Goal: Transaction & Acquisition: Purchase product/service

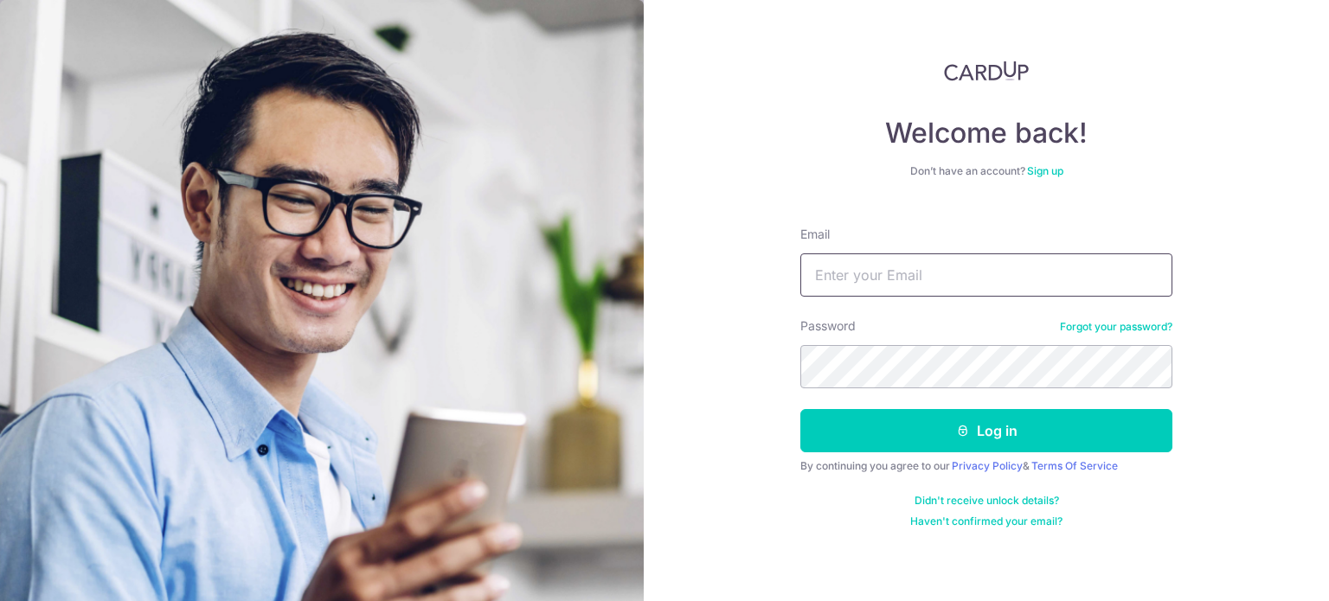
click at [942, 273] on input "Email" at bounding box center [986, 275] width 372 height 43
type input "paulleemx@gmail.com"
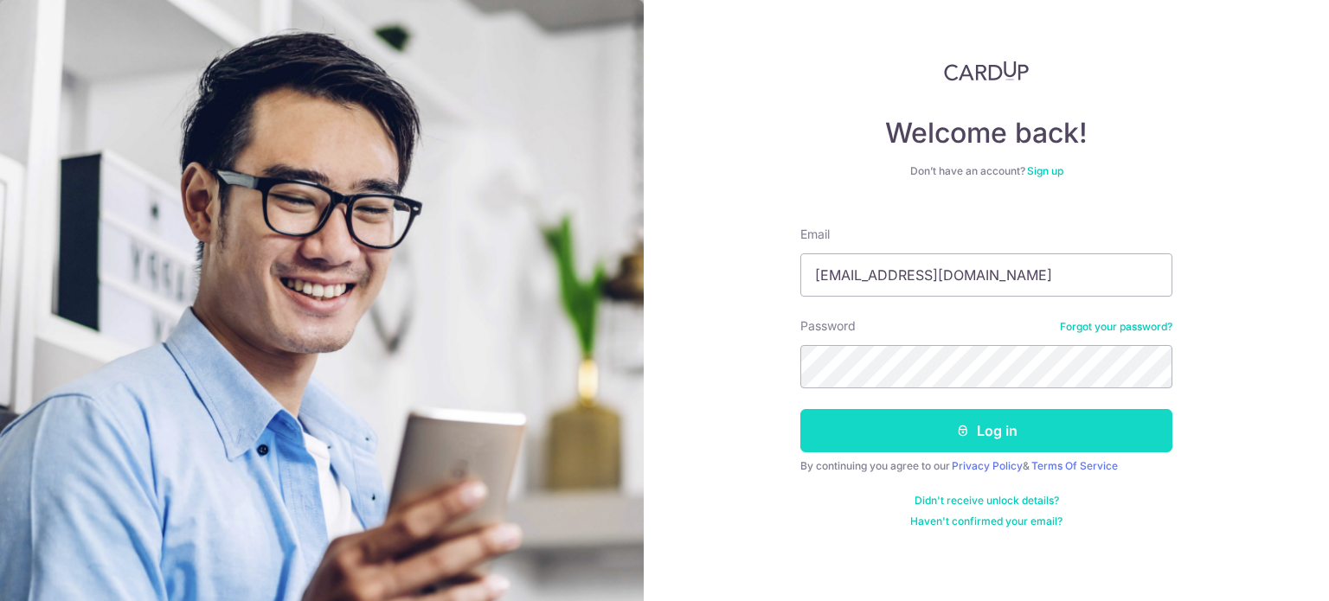
click at [977, 434] on button "Log in" at bounding box center [986, 430] width 372 height 43
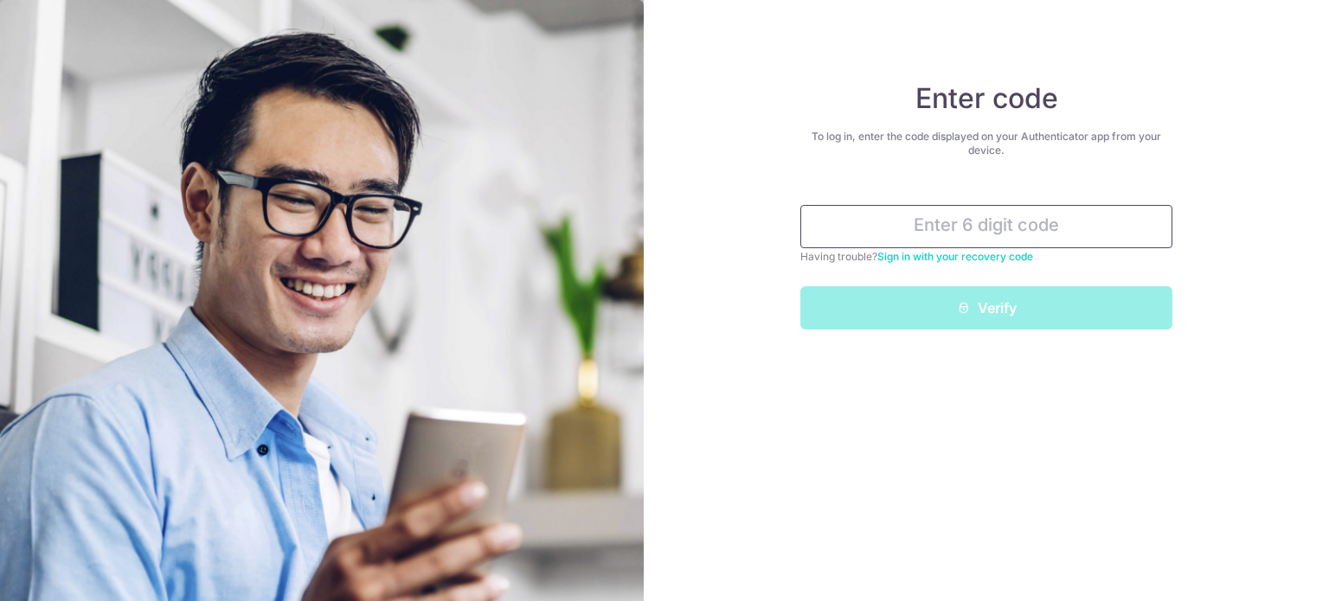
click at [1020, 228] on input "text" at bounding box center [986, 226] width 372 height 43
type input "0"
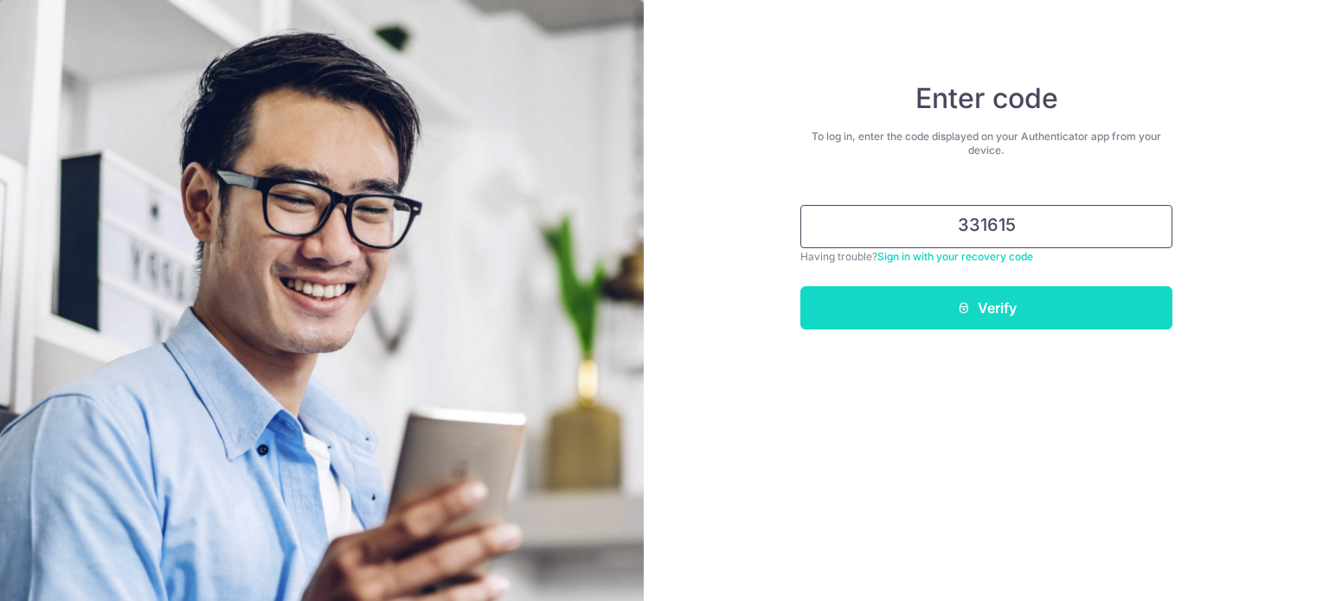
type input "331615"
click at [1019, 302] on button "Verify" at bounding box center [986, 307] width 372 height 43
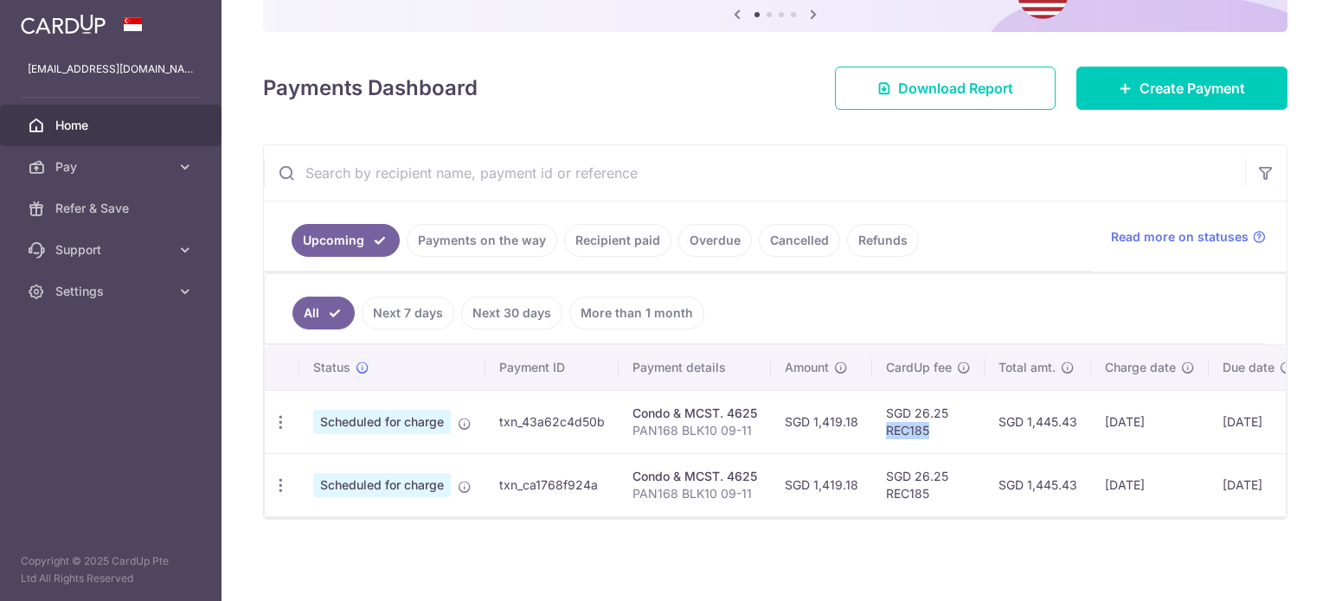
click at [872, 416] on td "SGD 26.25 REC185" at bounding box center [928, 421] width 112 height 63
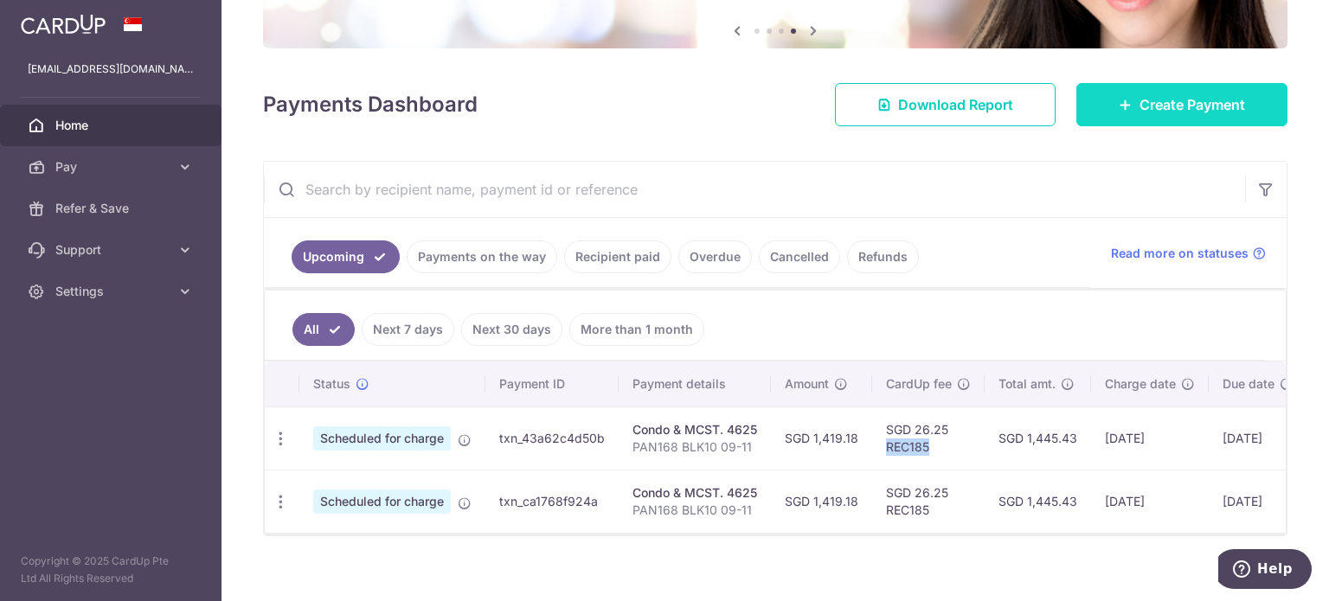
click at [1163, 90] on link "Create Payment" at bounding box center [1182, 104] width 211 height 43
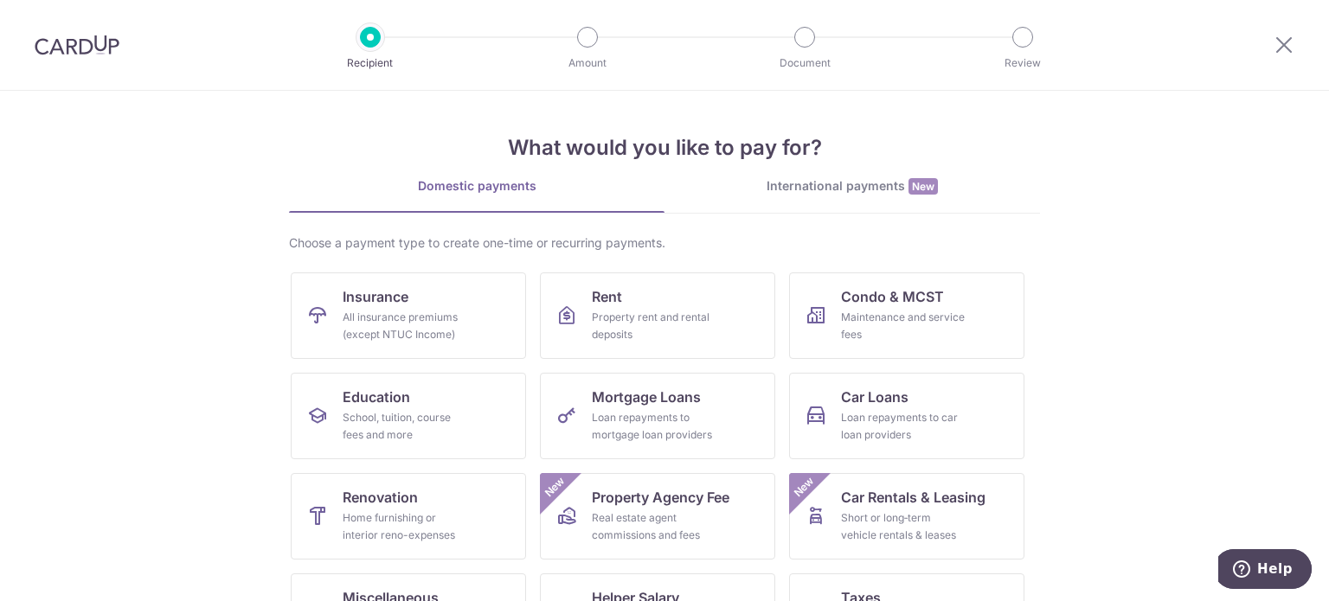
click at [592, 48] on div "Recipient Amount Document Review" at bounding box center [696, 45] width 742 height 90
click at [914, 329] on div "Maintenance and service fees" at bounding box center [903, 326] width 125 height 35
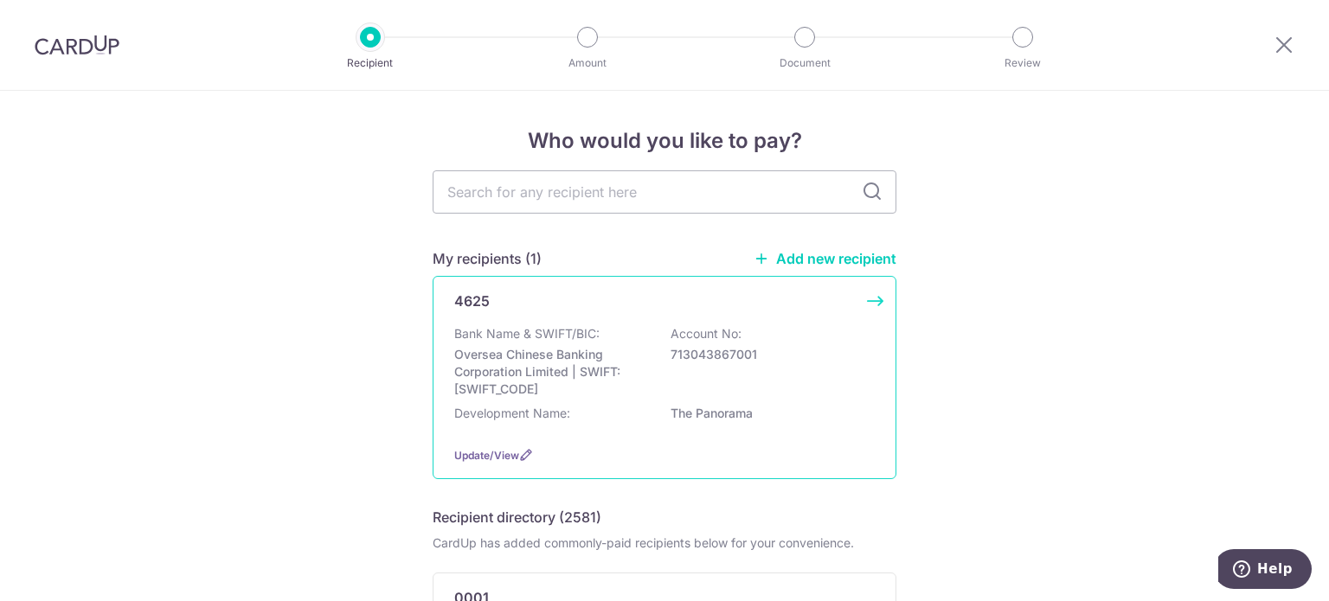
scroll to position [87, 0]
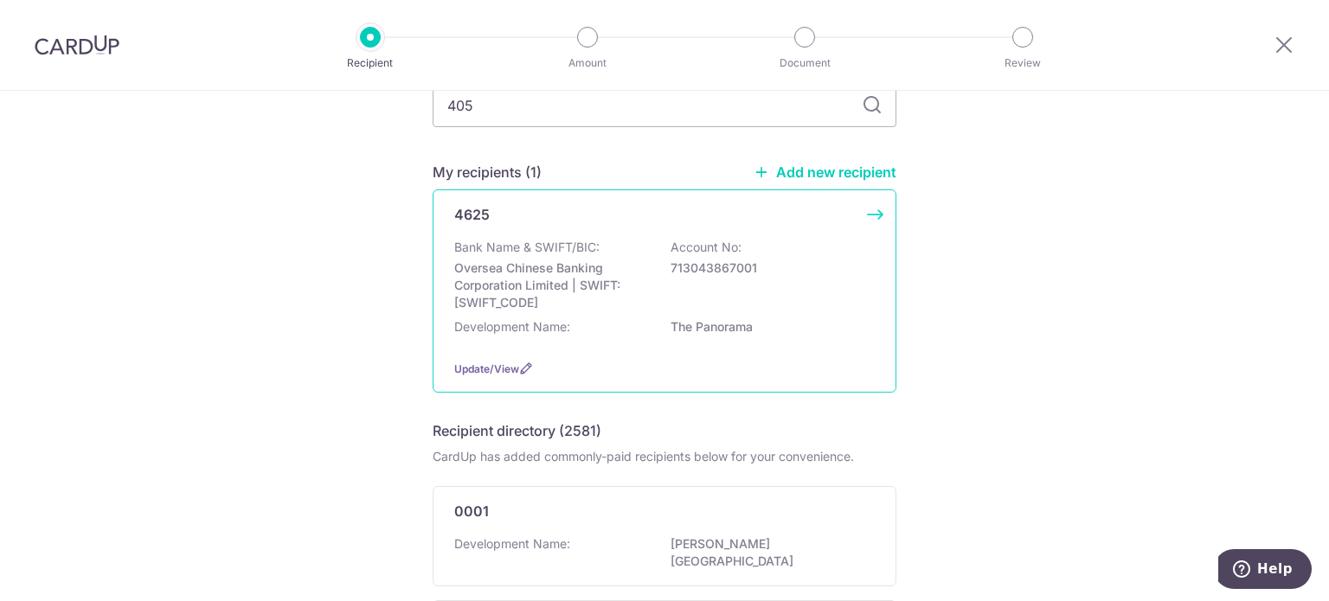
type input "4057"
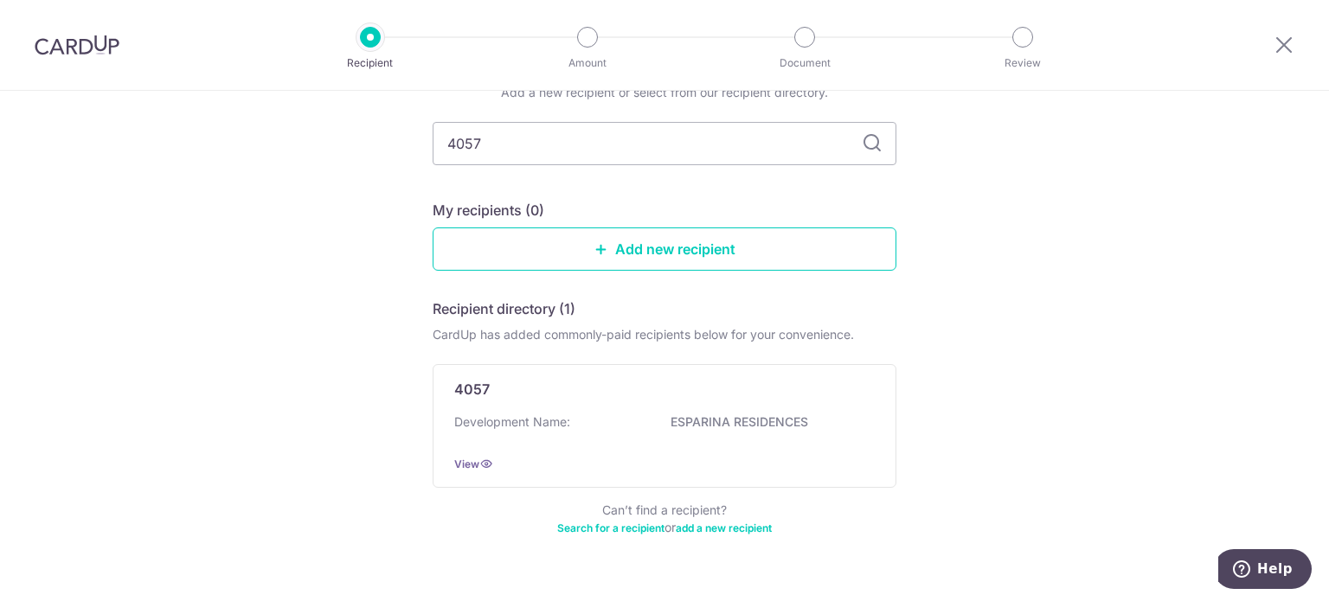
click at [869, 108] on div "Add a new recipient or select from our recipient directory. 4057 My recipients …" at bounding box center [665, 320] width 464 height 473
click at [783, 420] on p "ESPARINA RESIDENCES" at bounding box center [768, 422] width 194 height 17
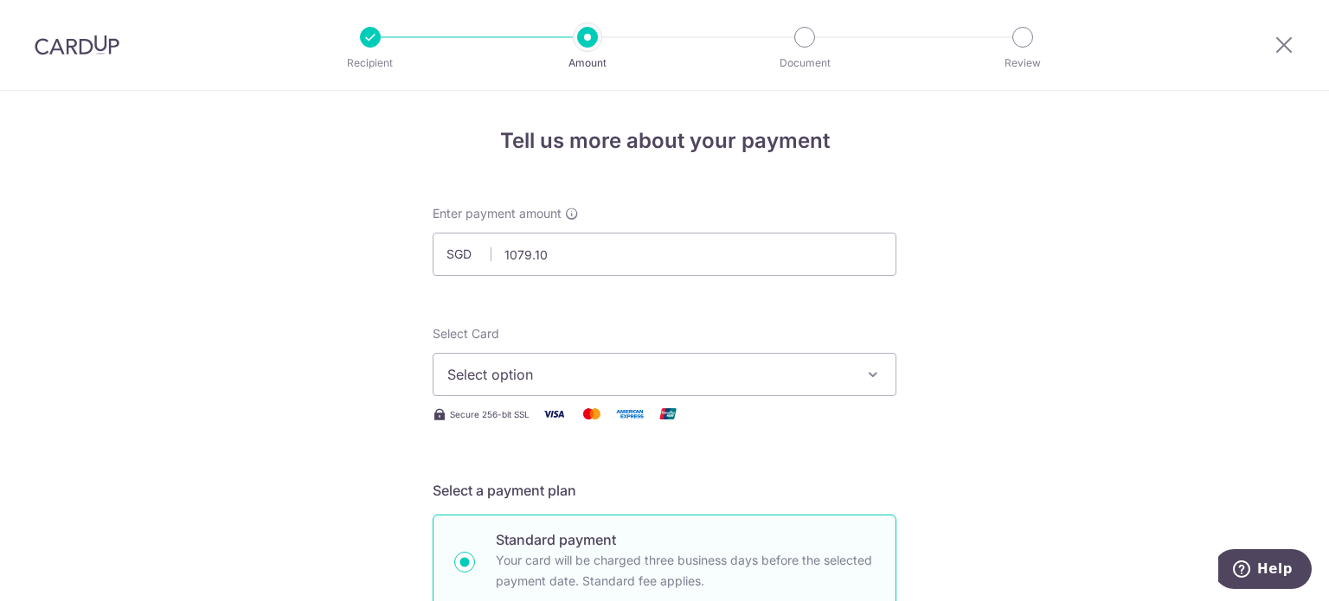
type input "1,079.10"
click at [663, 365] on span "Select option" at bounding box center [648, 374] width 403 height 21
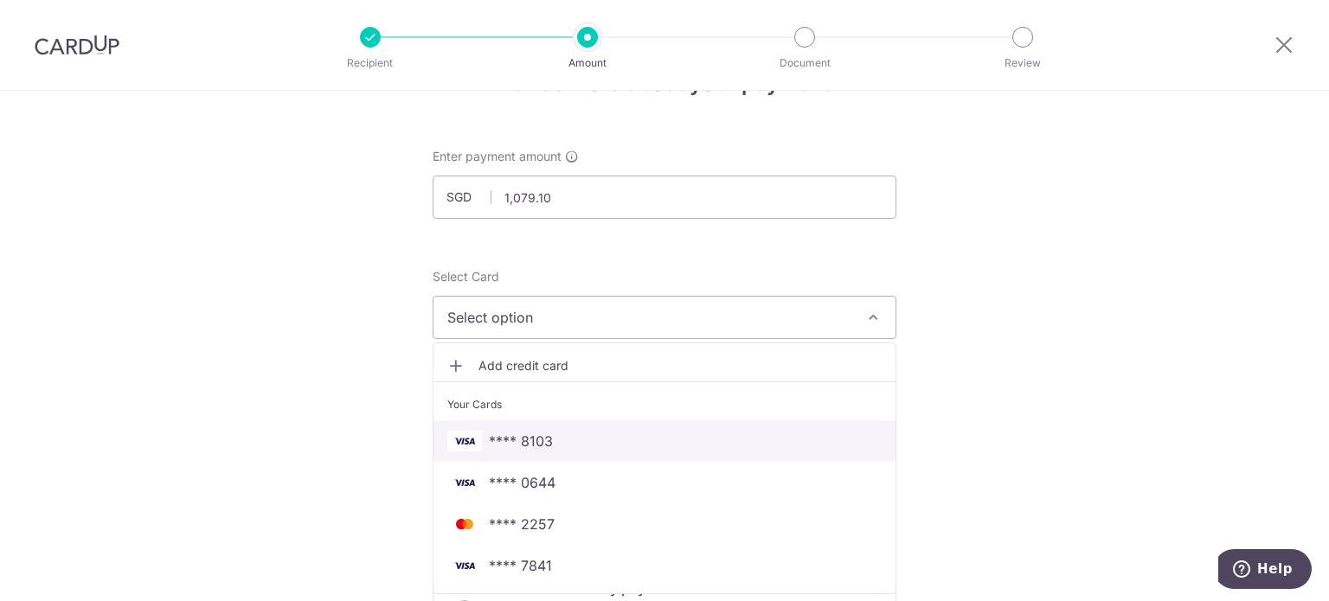
scroll to position [87, 0]
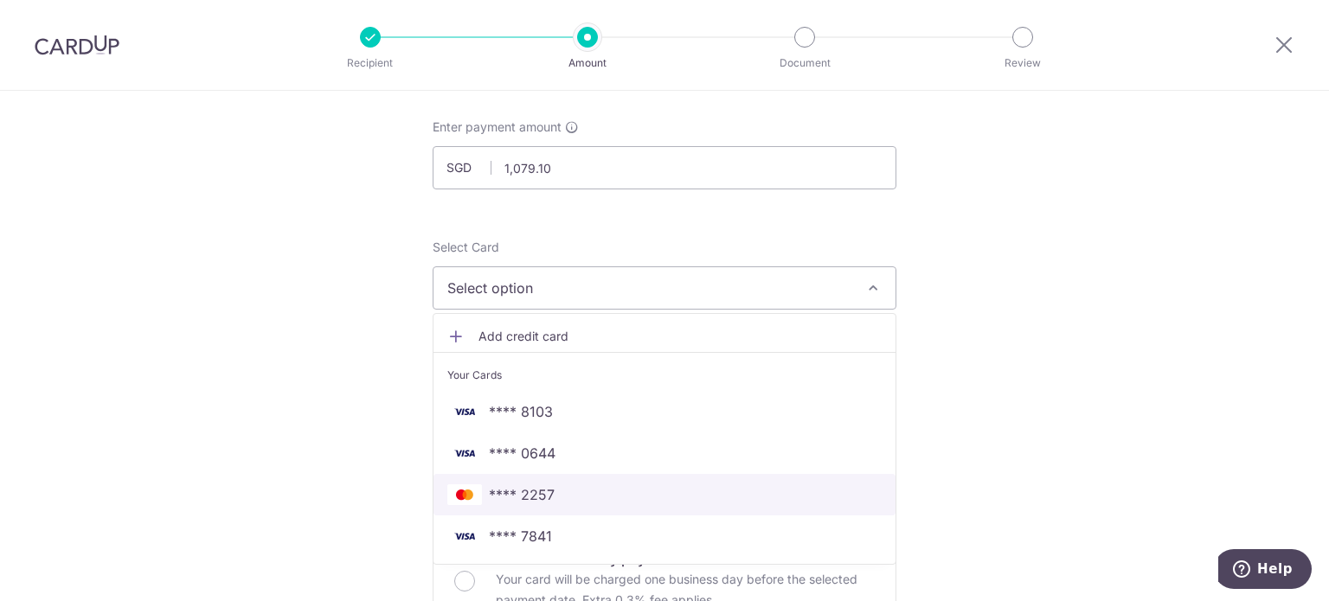
click at [709, 494] on span "**** 2257" at bounding box center [664, 495] width 434 height 21
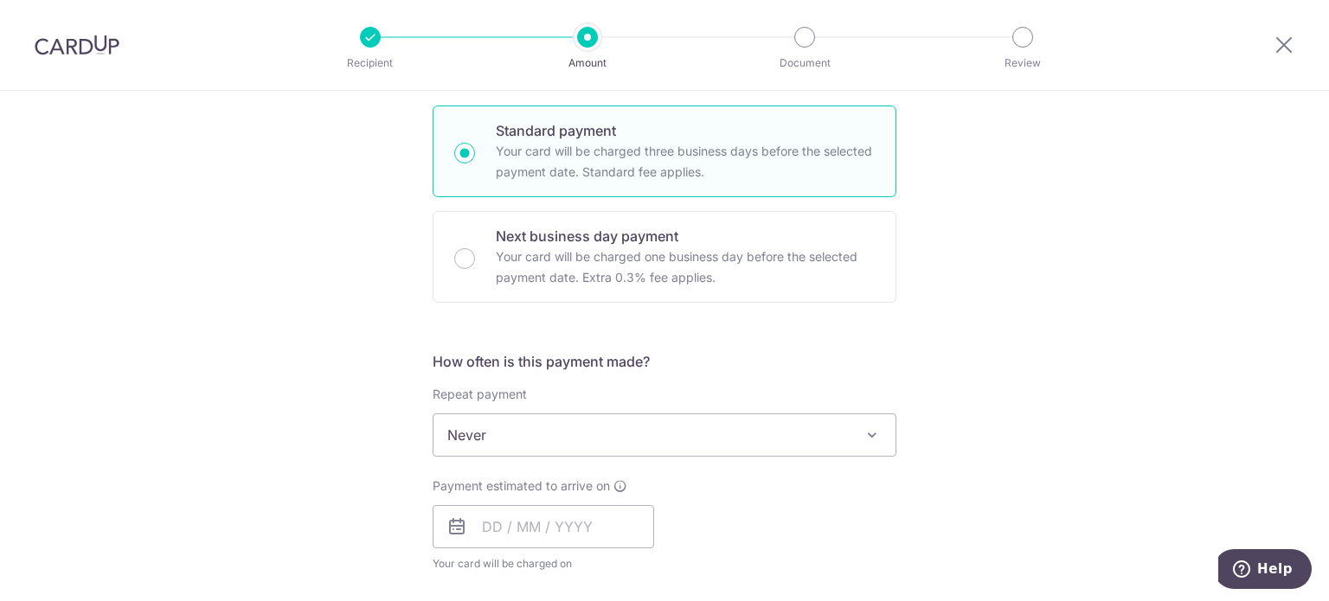
scroll to position [433, 0]
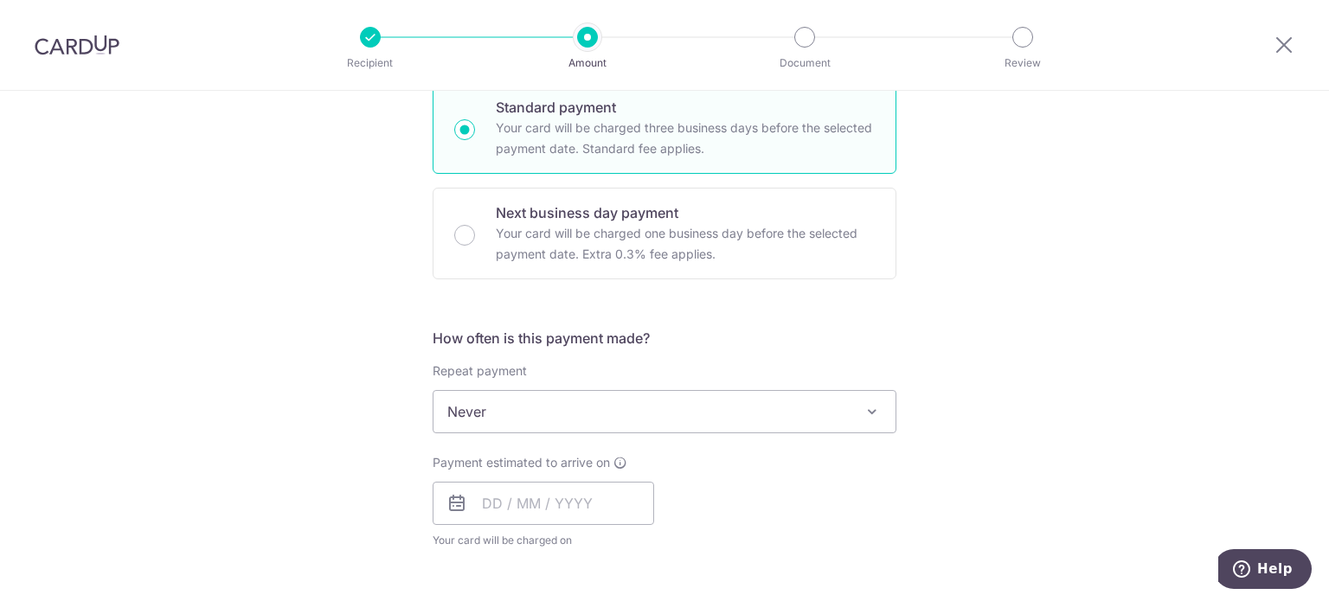
click at [769, 411] on span "Never" at bounding box center [665, 412] width 462 height 42
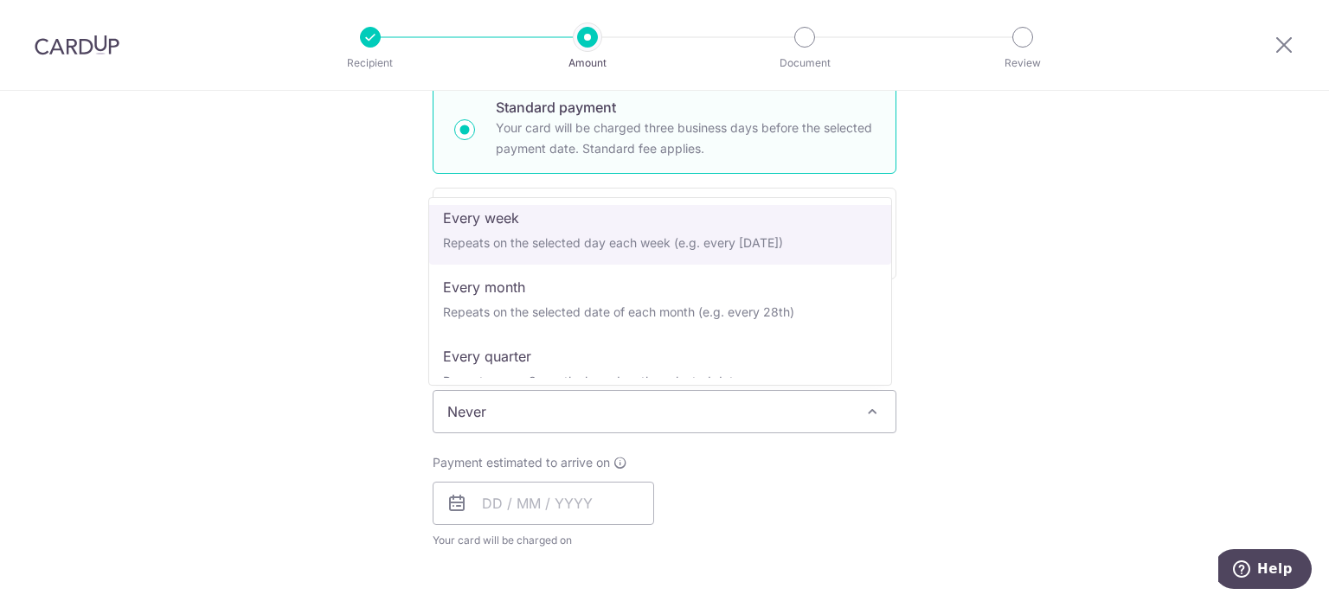
scroll to position [173, 0]
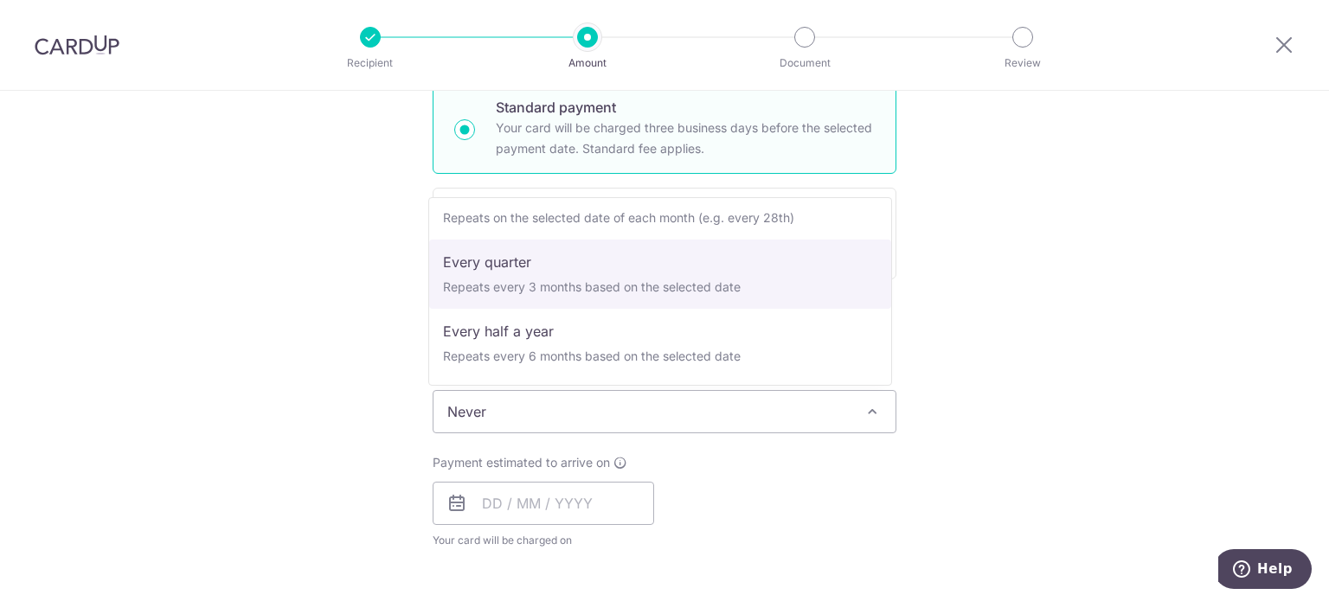
select select "4"
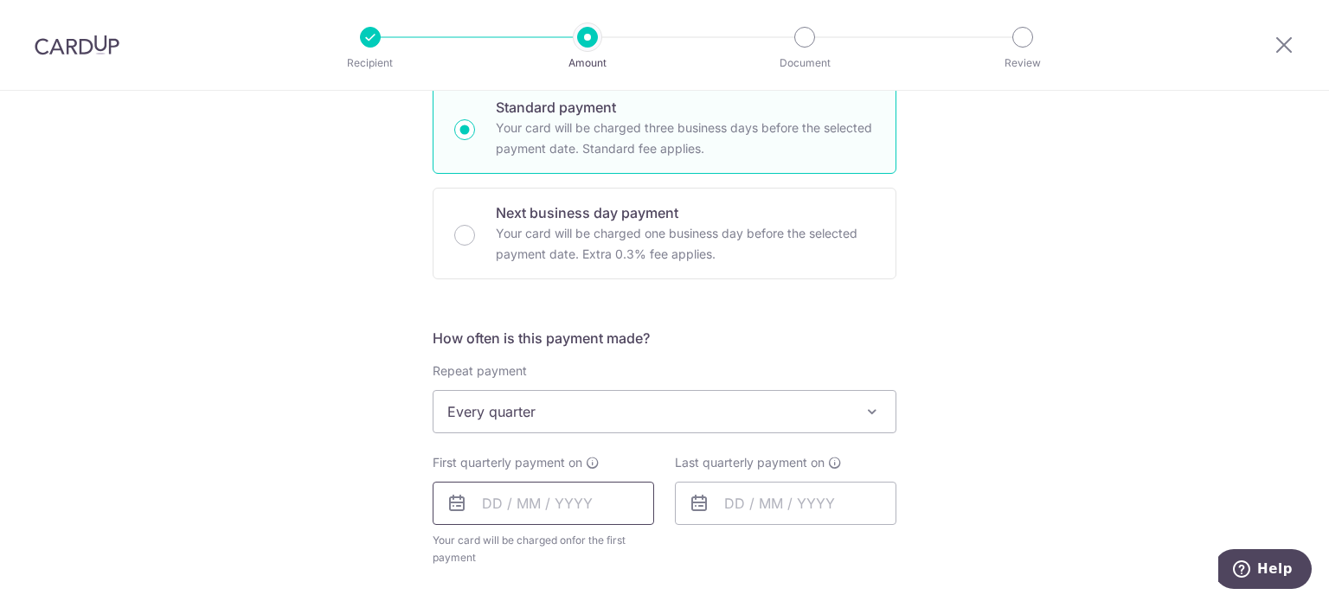
click at [566, 500] on input "text" at bounding box center [544, 503] width 222 height 43
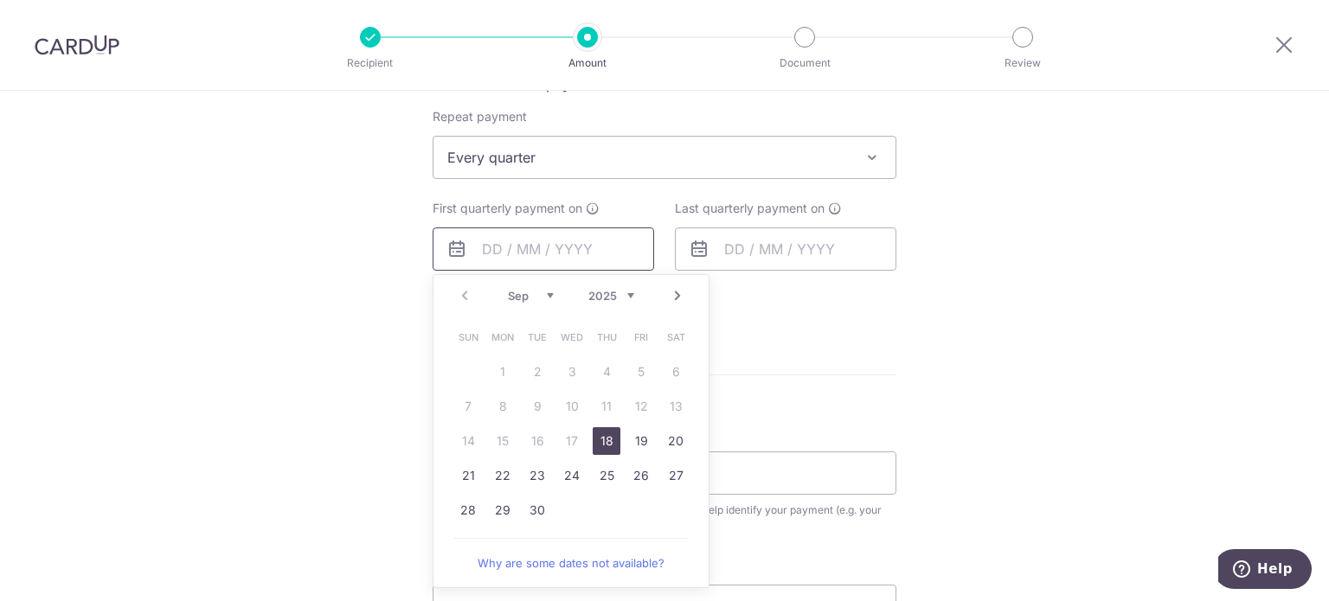
scroll to position [779, 0]
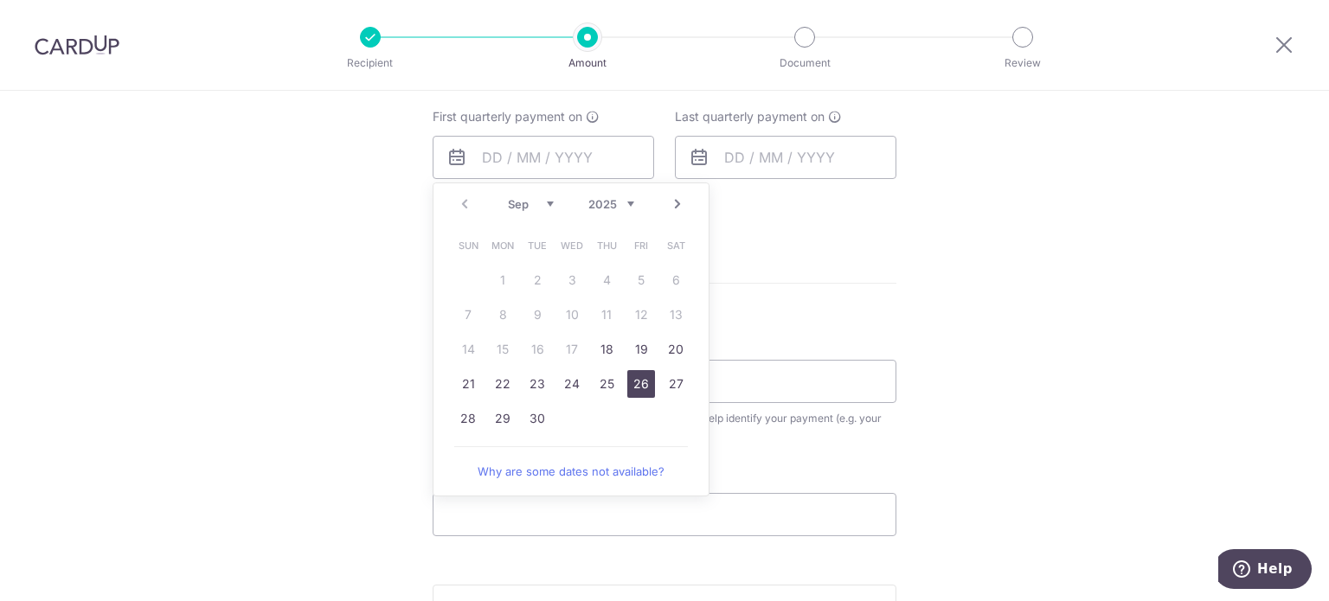
drag, startPoint x: 644, startPoint y: 389, endPoint x: 784, endPoint y: 415, distance: 142.7
click at [644, 388] on link "26" at bounding box center [641, 384] width 28 height 28
type input "[DATE]"
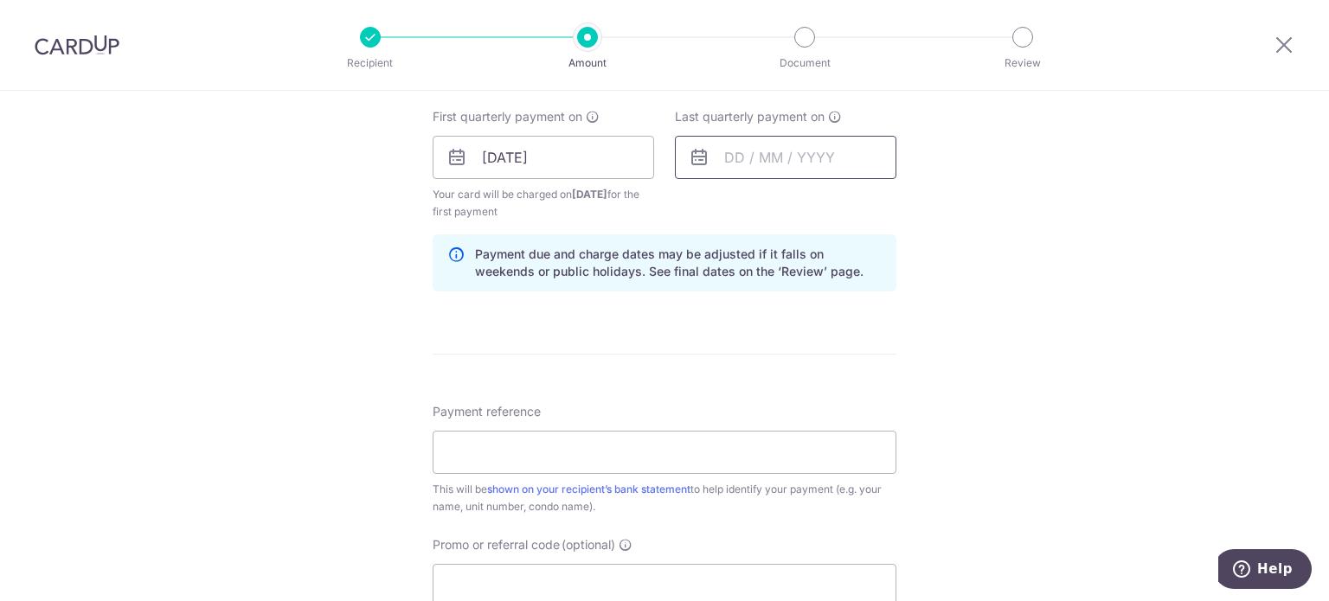
click at [807, 158] on input "text" at bounding box center [786, 157] width 222 height 43
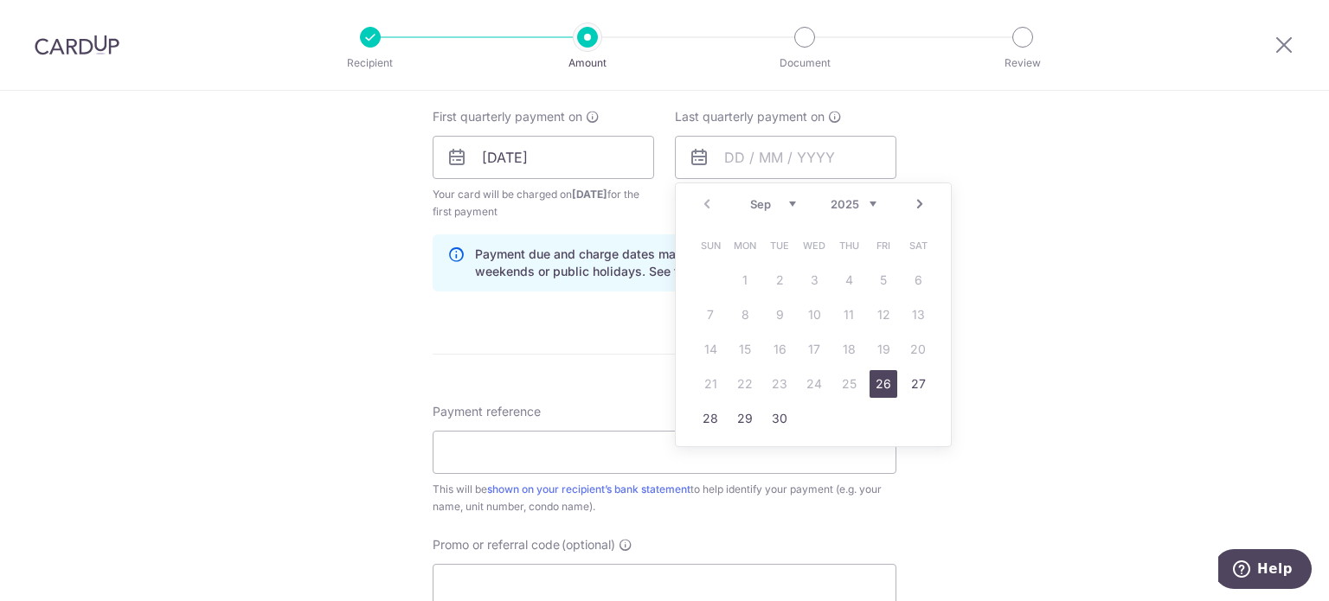
click at [914, 204] on link "Next" at bounding box center [920, 204] width 21 height 21
click at [914, 203] on link "Next" at bounding box center [920, 204] width 21 height 21
click at [886, 379] on link "26" at bounding box center [884, 384] width 28 height 28
type input "[DATE]"
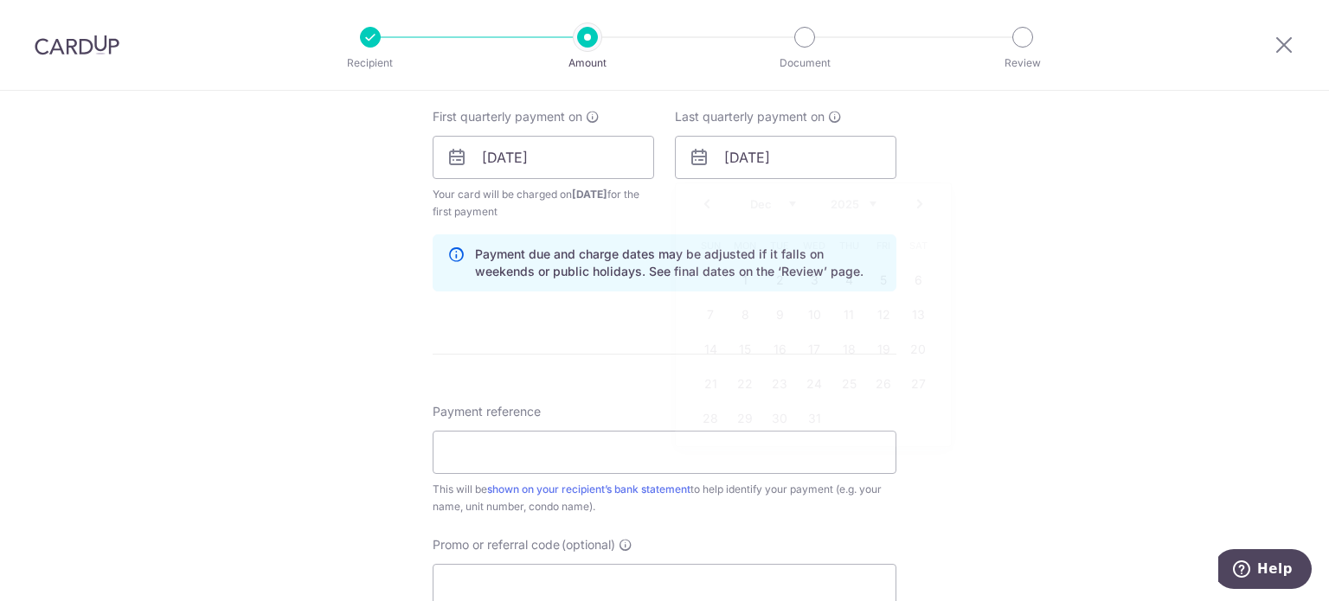
click at [1014, 385] on div "Tell us more about your payment Enter payment amount SGD 1,079.10 1079.10 Selec…" at bounding box center [664, 139] width 1329 height 1654
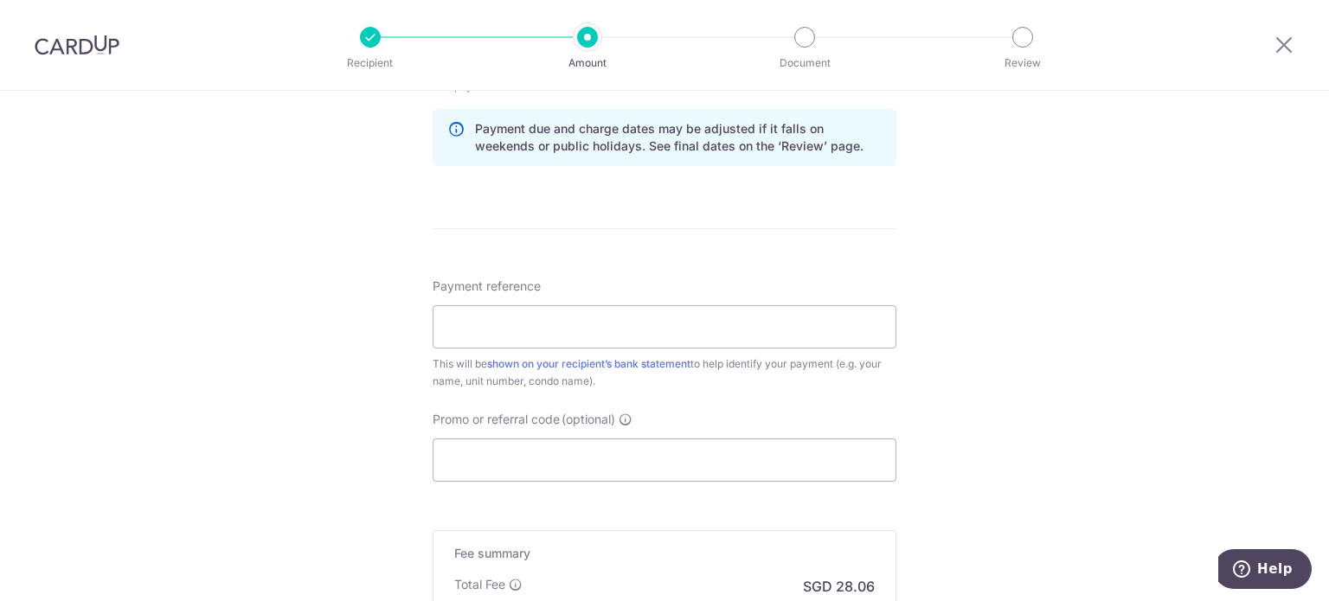
scroll to position [952, 0]
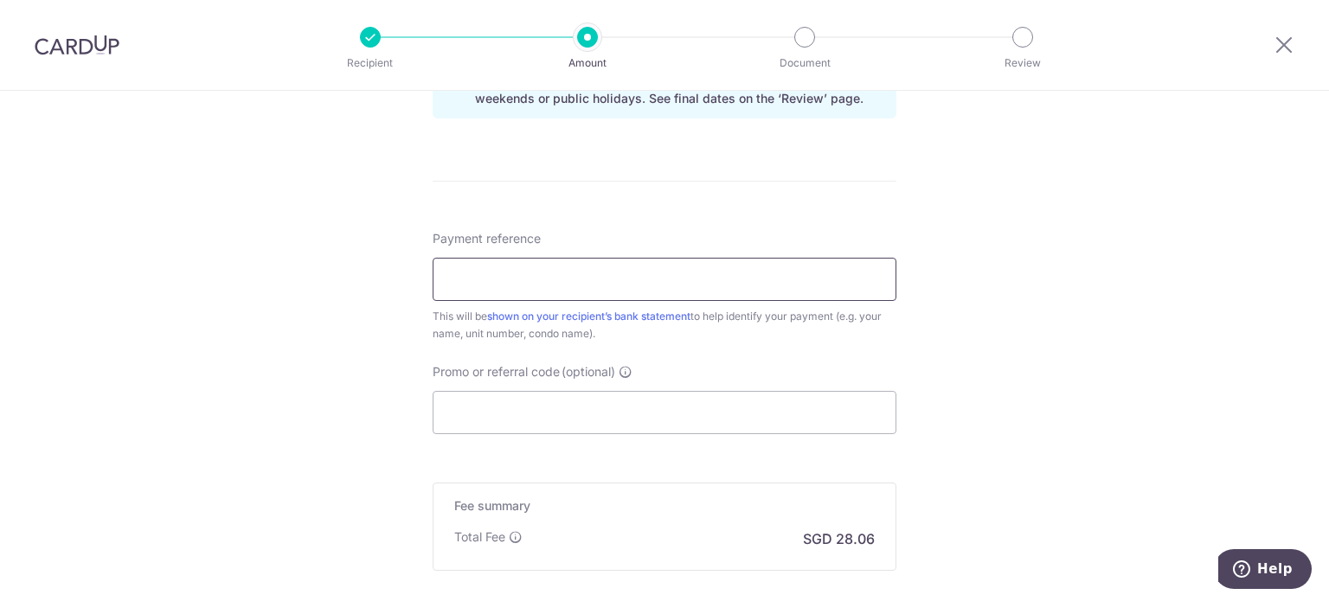
click at [708, 283] on input "Payment reference" at bounding box center [665, 279] width 464 height 43
type input "[PHONE_NUMBER]"
click at [666, 413] on input "Promo or referral code (optional)" at bounding box center [665, 412] width 464 height 43
paste input "REC185"
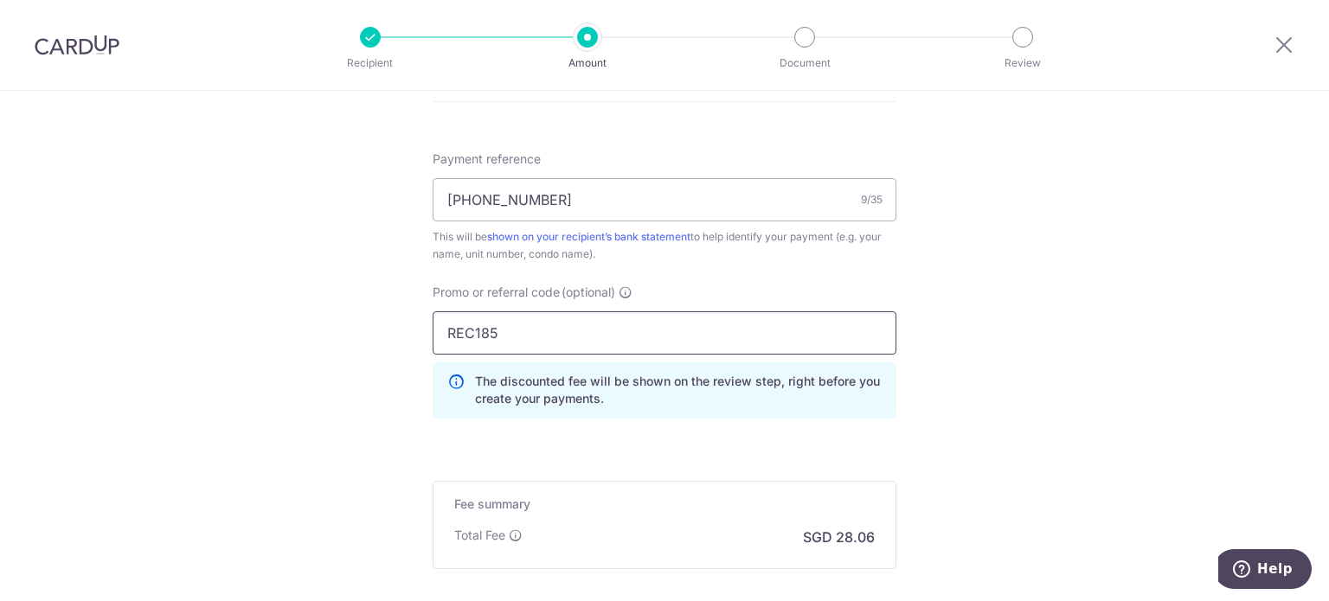
scroll to position [1212, 0]
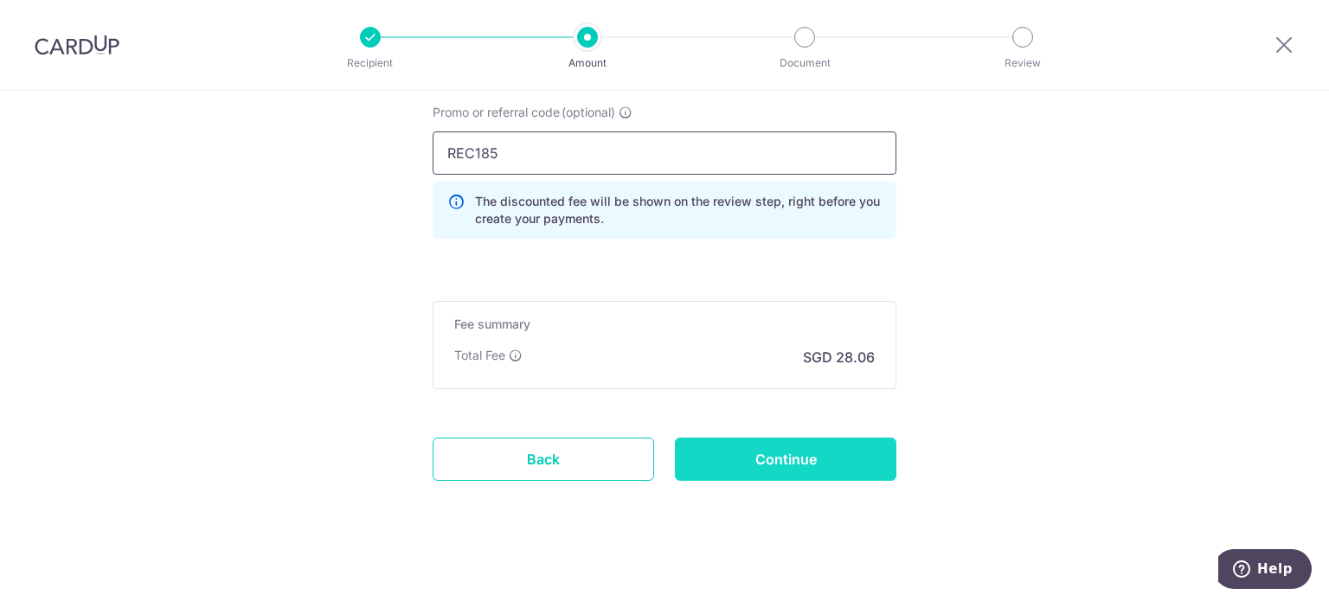
type input "REC185"
click at [813, 456] on input "Continue" at bounding box center [786, 459] width 222 height 43
type input "Create Schedule"
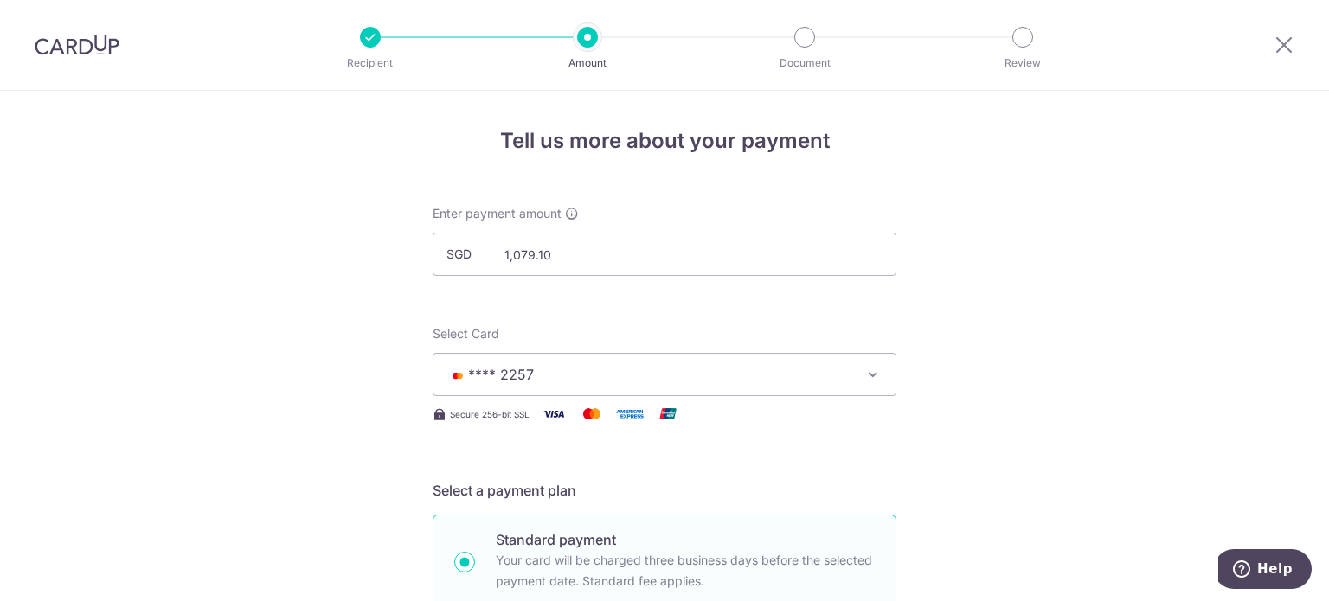
click at [870, 370] on icon "button" at bounding box center [873, 374] width 17 height 17
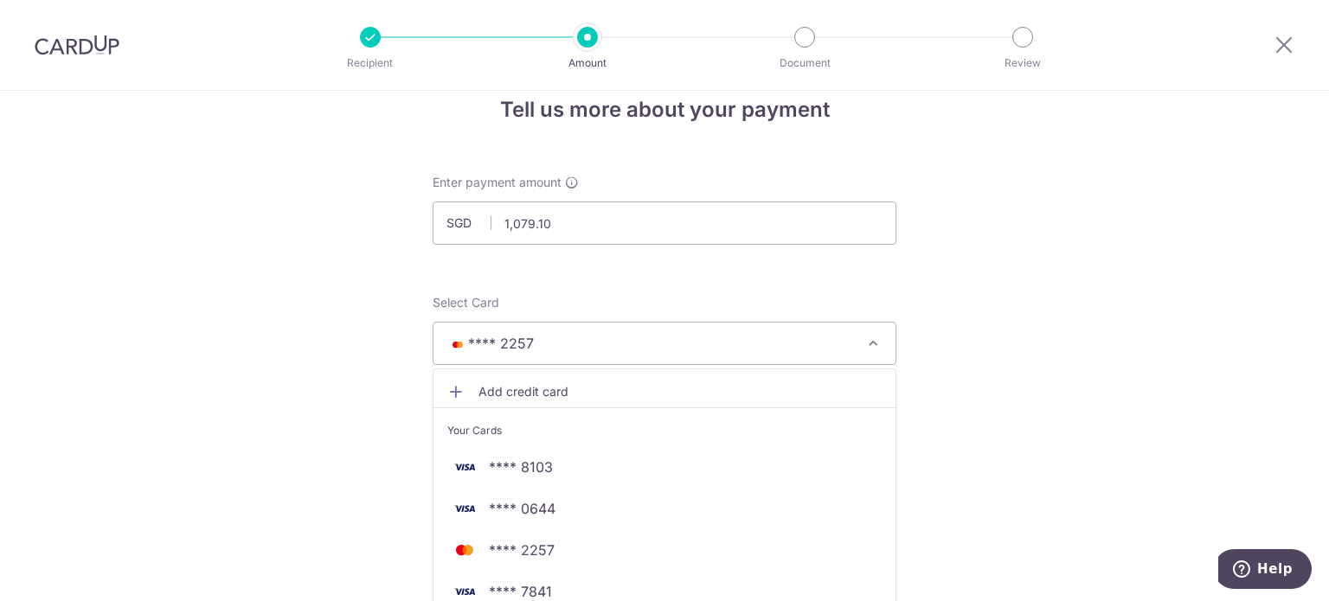
scroll to position [87, 0]
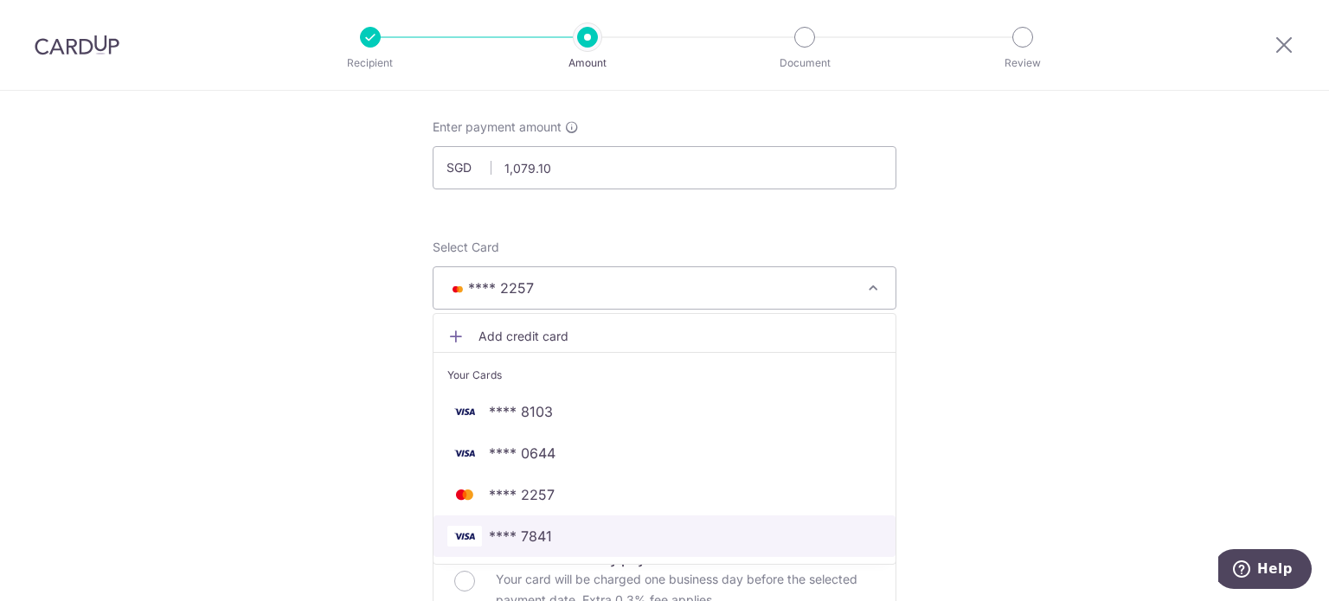
click at [820, 540] on span "**** 7841" at bounding box center [664, 536] width 434 height 21
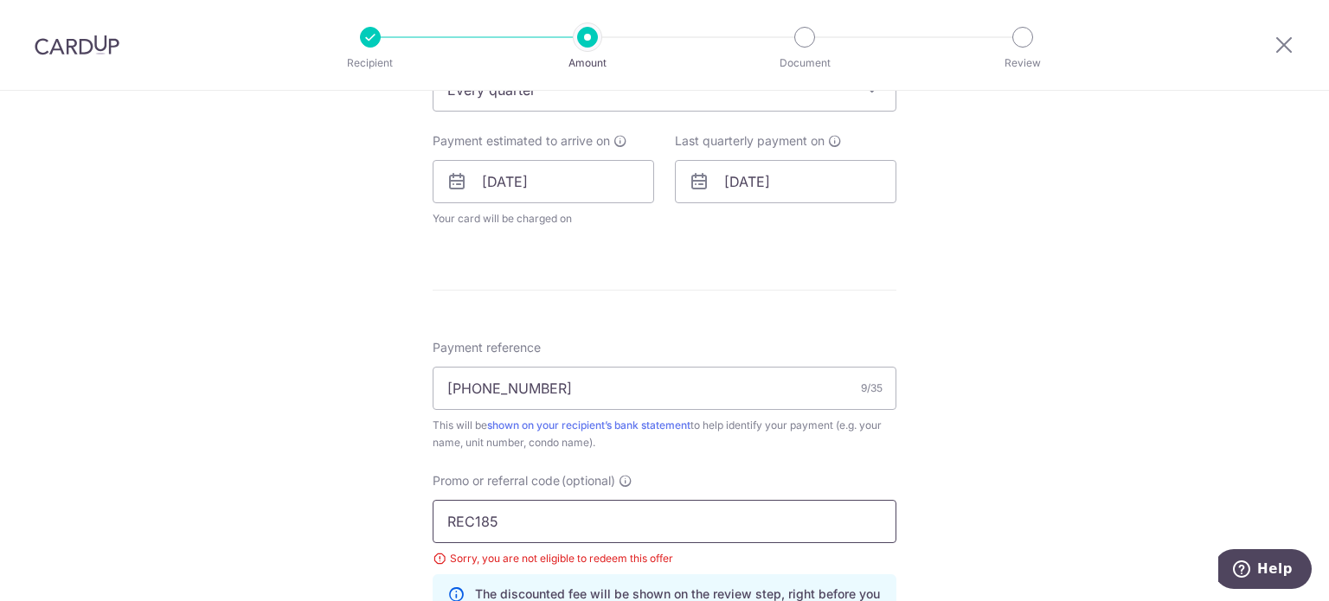
scroll to position [865, 0]
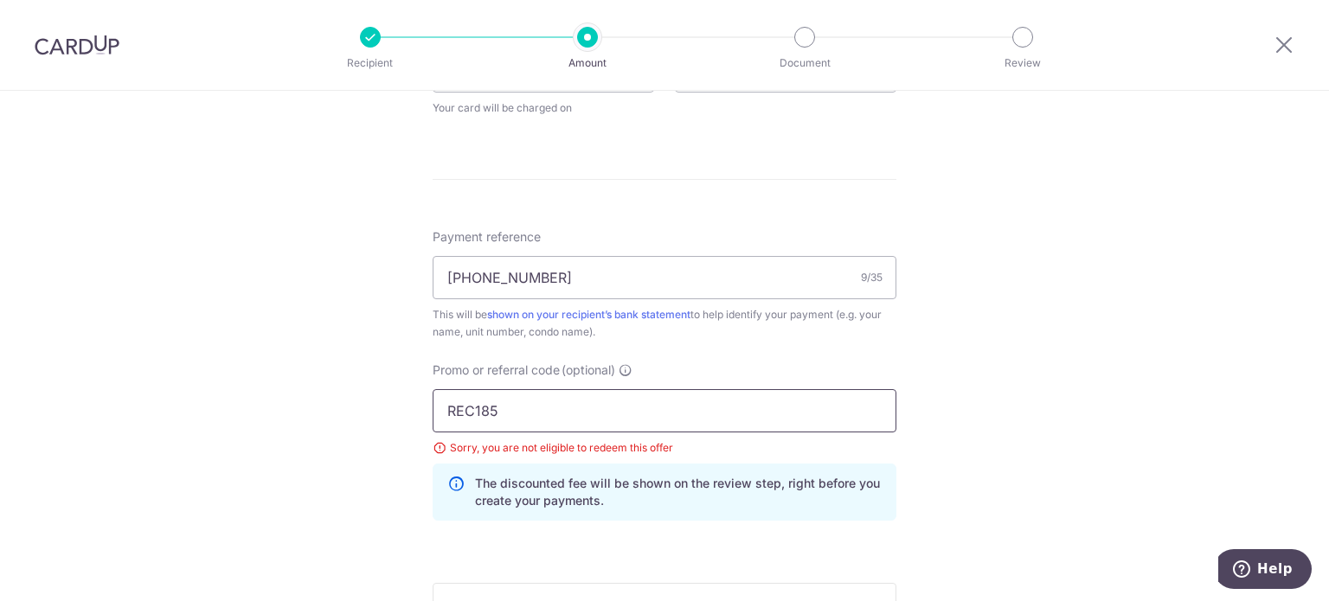
drag, startPoint x: 582, startPoint y: 419, endPoint x: 568, endPoint y: 429, distance: 18.0
click at [400, 408] on div "Tell us more about your payment Enter payment amount SGD 1,079.10 1079.10 Selec…" at bounding box center [664, 59] width 1329 height 1668
paste input "SAVERENT179"
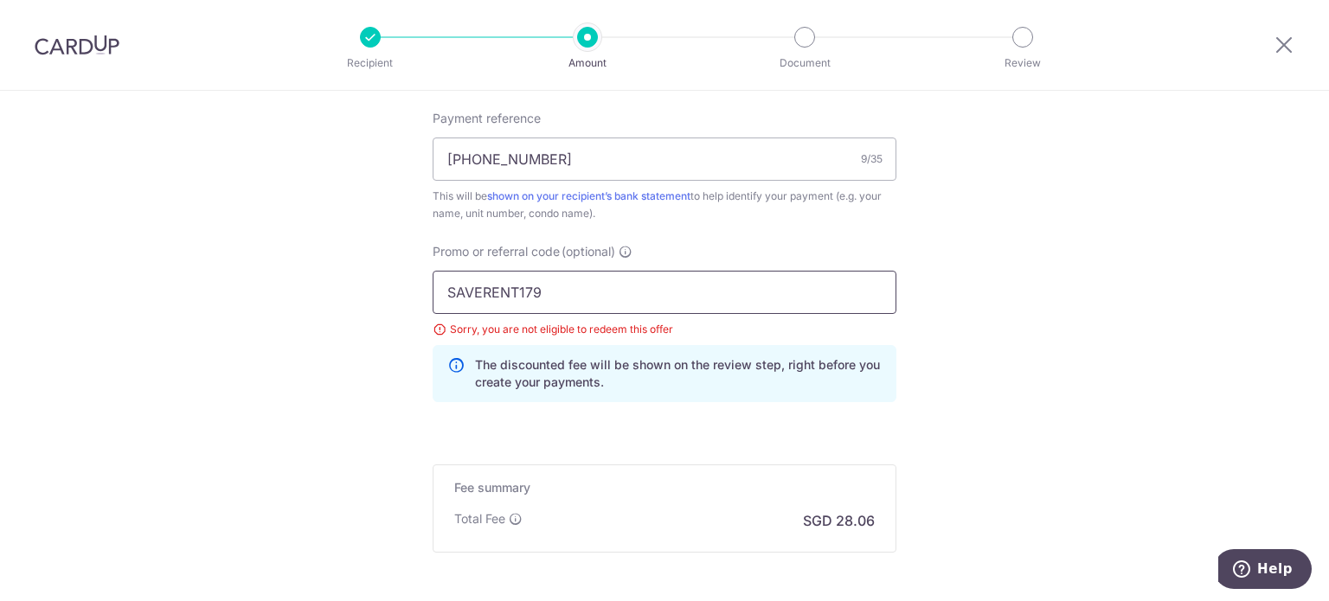
scroll to position [1125, 0]
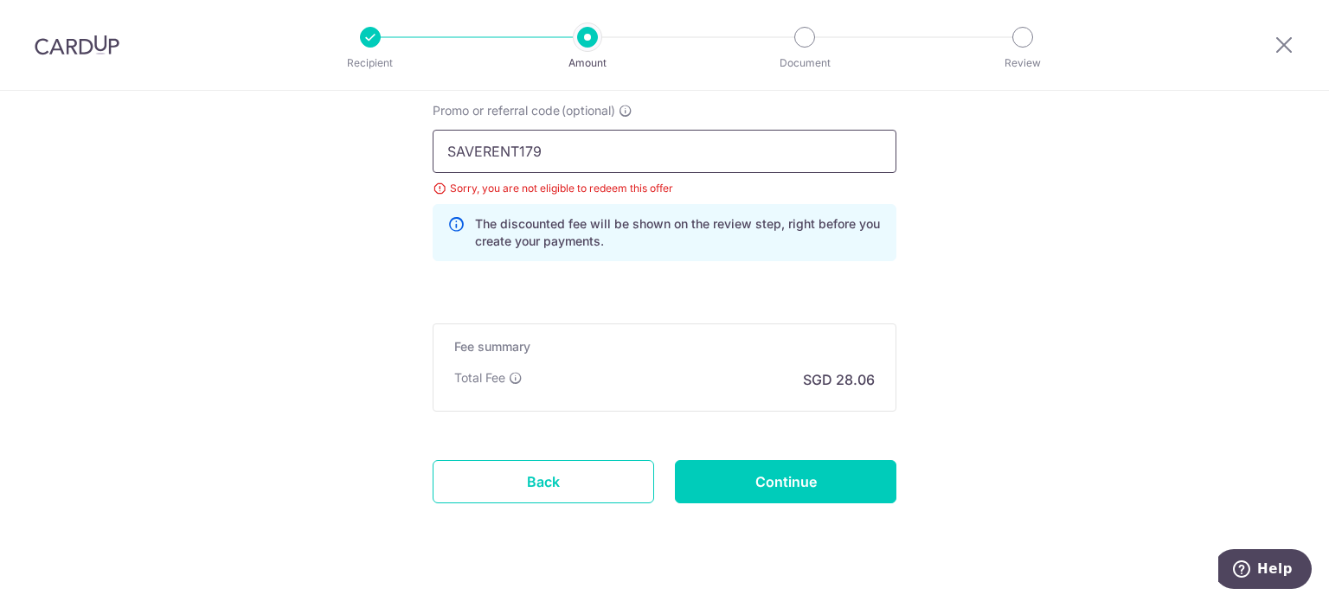
type input "SAVERENT179"
click at [755, 159] on input "SAVERENT179" at bounding box center [665, 151] width 464 height 43
click at [829, 476] on input "Continue" at bounding box center [786, 481] width 222 height 43
type input "Update Schedule"
